Goal: Transaction & Acquisition: Purchase product/service

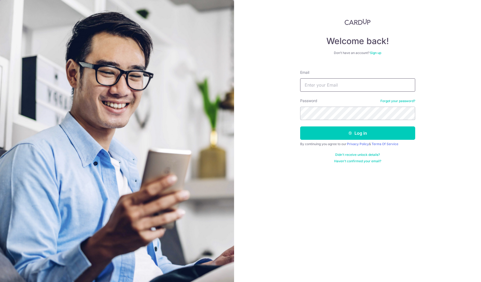
type input "[PERSON_NAME][EMAIL_ADDRESS][PERSON_NAME][PERSON_NAME][DOMAIN_NAME]"
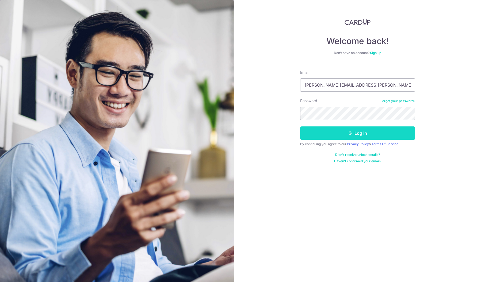
click at [330, 136] on button "Log in" at bounding box center [357, 132] width 115 height 13
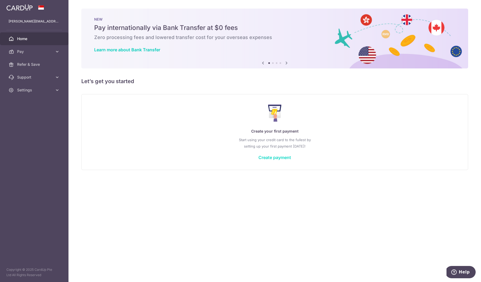
click at [273, 155] on link "Create payment" at bounding box center [274, 157] width 33 height 5
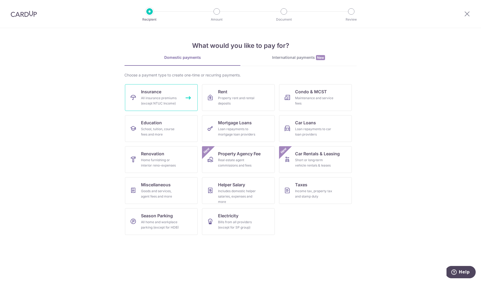
click at [173, 98] on div "All insurance premiums (except NTUC Income)" at bounding box center [160, 100] width 38 height 11
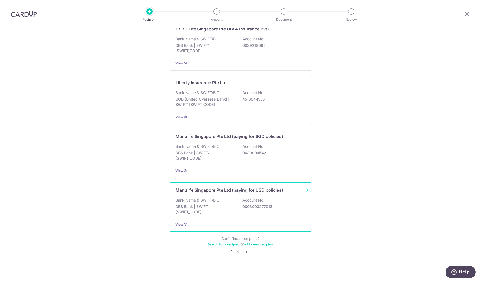
scroll to position [448, 0]
click at [238, 249] on link "2" at bounding box center [238, 252] width 6 height 6
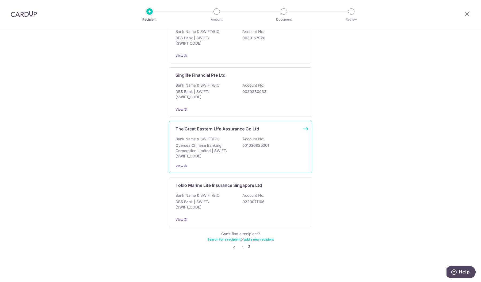
scroll to position [451, 0]
click at [237, 144] on div "Bank Name & SWIFT/BIC: Oversea Chinese Banking Corporation Limited | SWIFT: OCB…" at bounding box center [240, 147] width 130 height 22
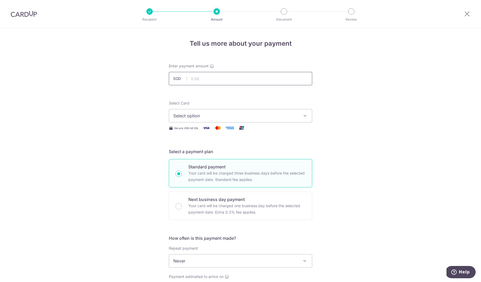
click at [236, 82] on input "text" at bounding box center [240, 78] width 143 height 13
click at [235, 120] on button "Select option" at bounding box center [240, 115] width 143 height 13
click at [232, 134] on link "Add credit card" at bounding box center [240, 131] width 143 height 10
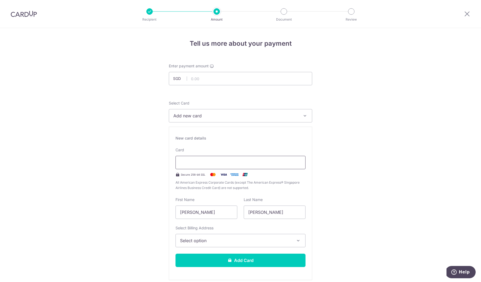
click at [229, 168] on div at bounding box center [240, 162] width 130 height 13
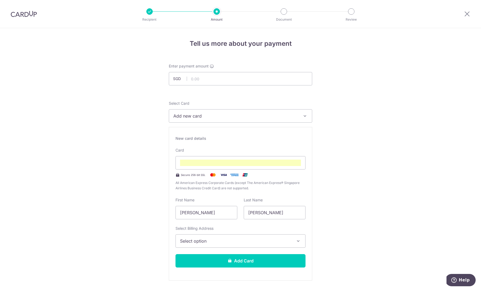
click at [245, 240] on span "Select option" at bounding box center [235, 240] width 111 height 6
click at [239, 256] on span "Add Billing Address" at bounding box center [245, 255] width 111 height 5
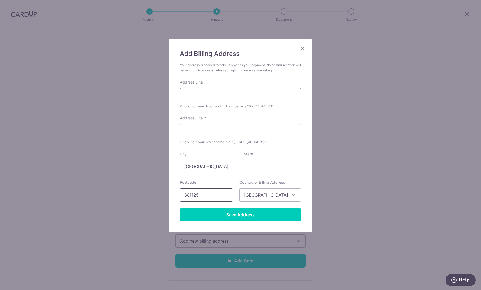
type input "381125"
click at [229, 91] on input "Address Line 1" at bounding box center [240, 94] width 121 height 13
type input "1"
type input "Blk 125 Geylang East Avenue 1"
click at [226, 212] on input "Save Address" at bounding box center [240, 214] width 121 height 13
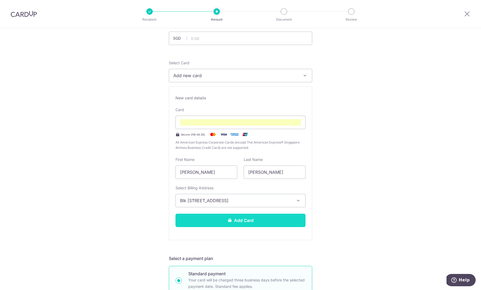
scroll to position [42, 0]
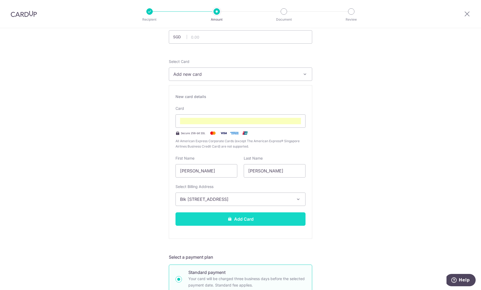
click at [227, 218] on button "Add Card" at bounding box center [240, 218] width 130 height 13
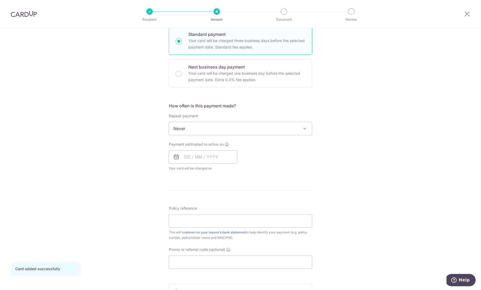
scroll to position [133, 0]
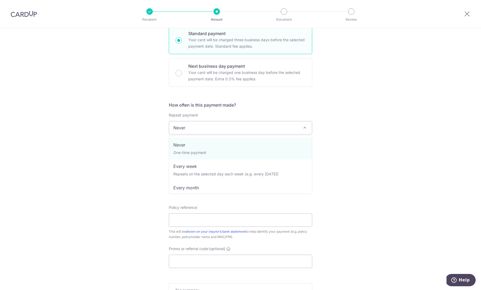
click at [222, 128] on span "Never" at bounding box center [240, 127] width 143 height 13
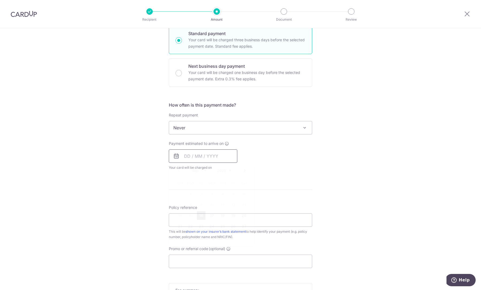
click at [214, 160] on input "text" at bounding box center [203, 155] width 68 height 13
click at [203, 218] on link "16" at bounding box center [201, 215] width 9 height 9
type input "[DATE]"
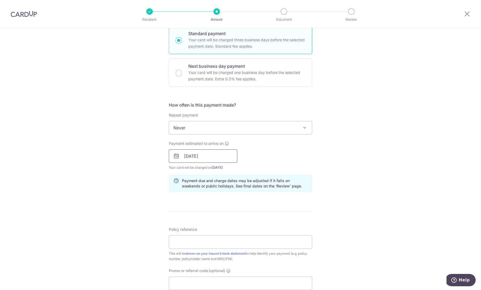
click at [207, 160] on input "[DATE]" at bounding box center [203, 155] width 68 height 13
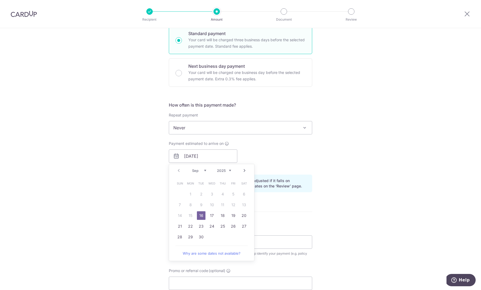
click at [205, 216] on link "16" at bounding box center [201, 215] width 9 height 9
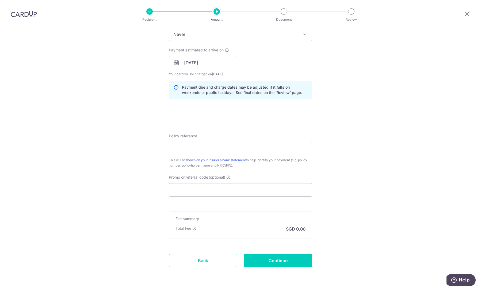
scroll to position [227, 0]
click at [207, 186] on input "Promo or referral code (optional)" at bounding box center [240, 189] width 143 height 13
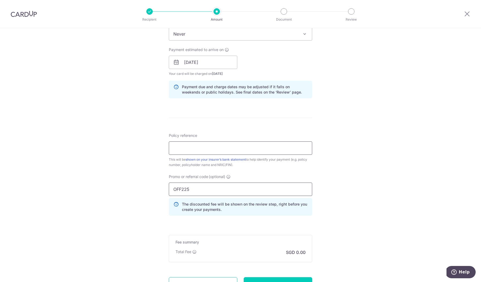
type input "OFF225"
click at [233, 148] on input "Policy reference" at bounding box center [240, 147] width 143 height 13
